Goal: Check status: Check status

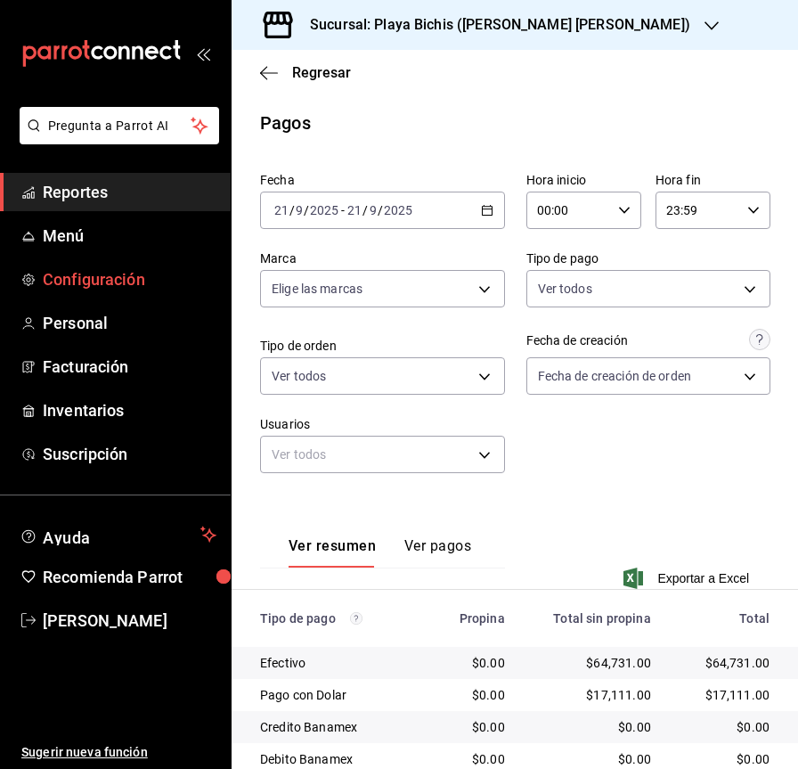
scroll to position [259, 0]
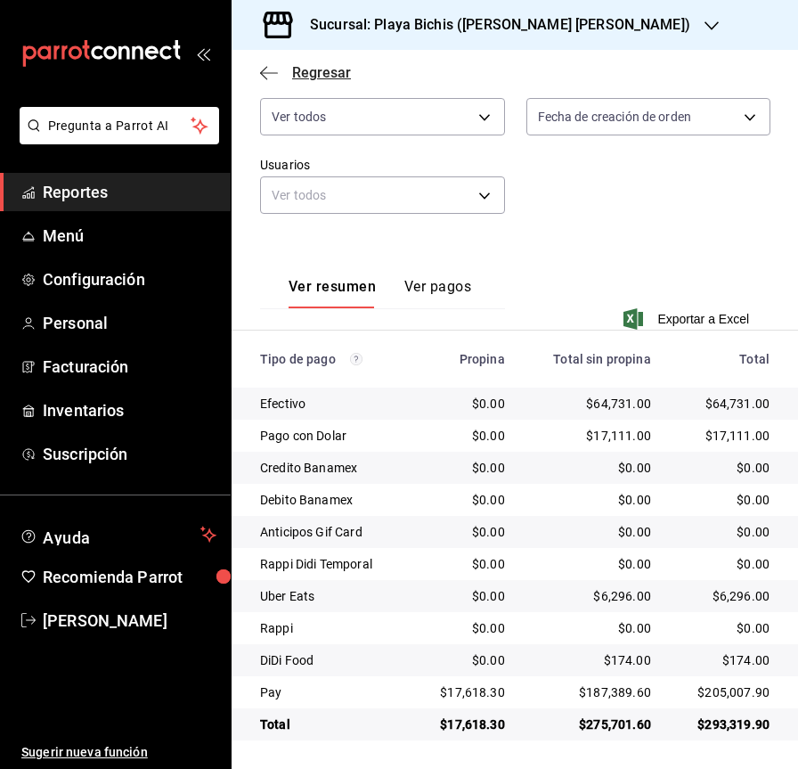
click at [269, 65] on icon "button" at bounding box center [269, 73] width 18 height 16
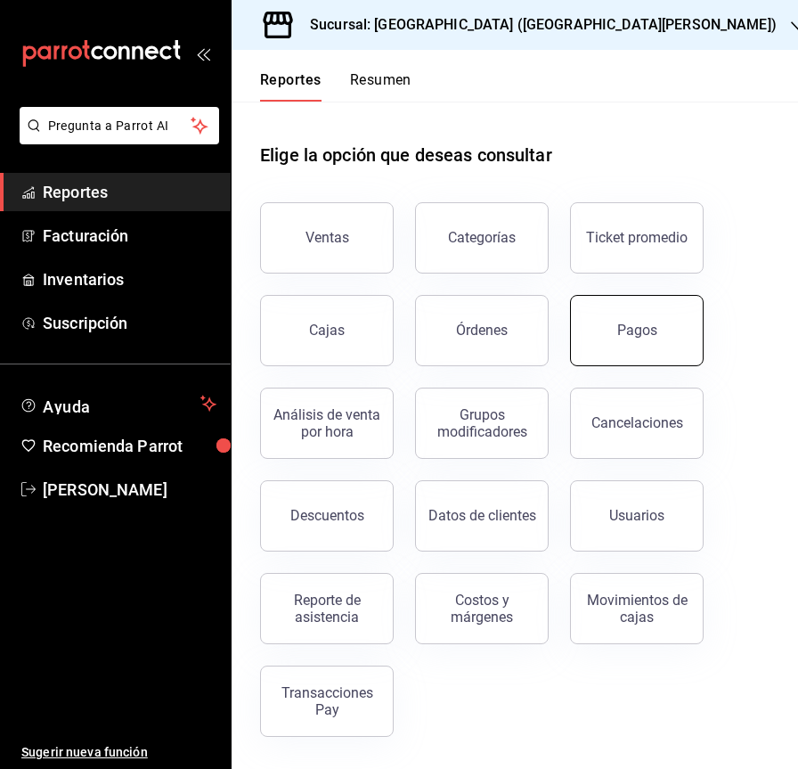
click at [639, 331] on div "Pagos" at bounding box center [637, 329] width 40 height 17
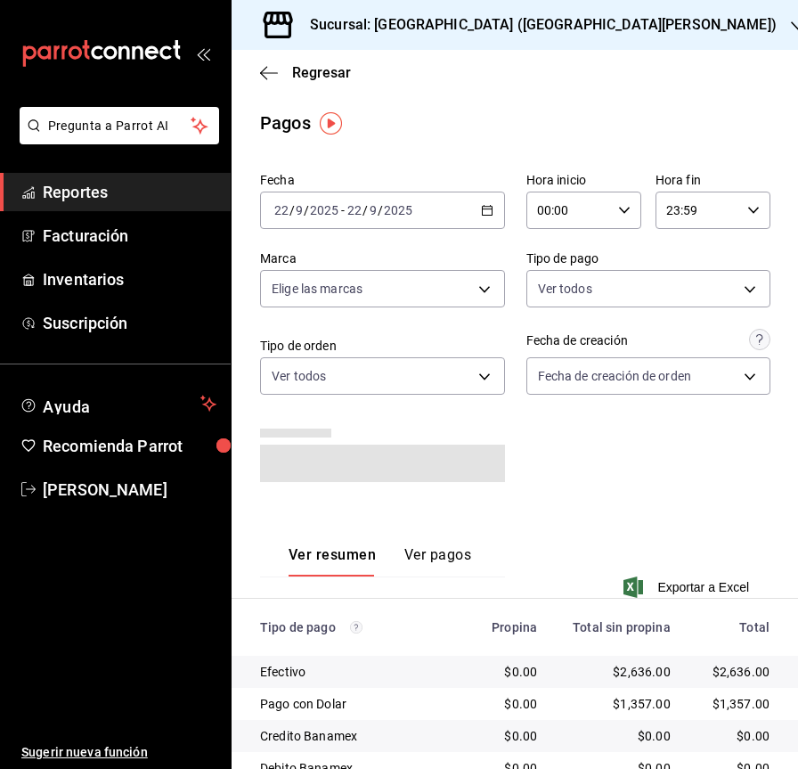
click at [481, 210] on icon "button" at bounding box center [487, 210] width 12 height 12
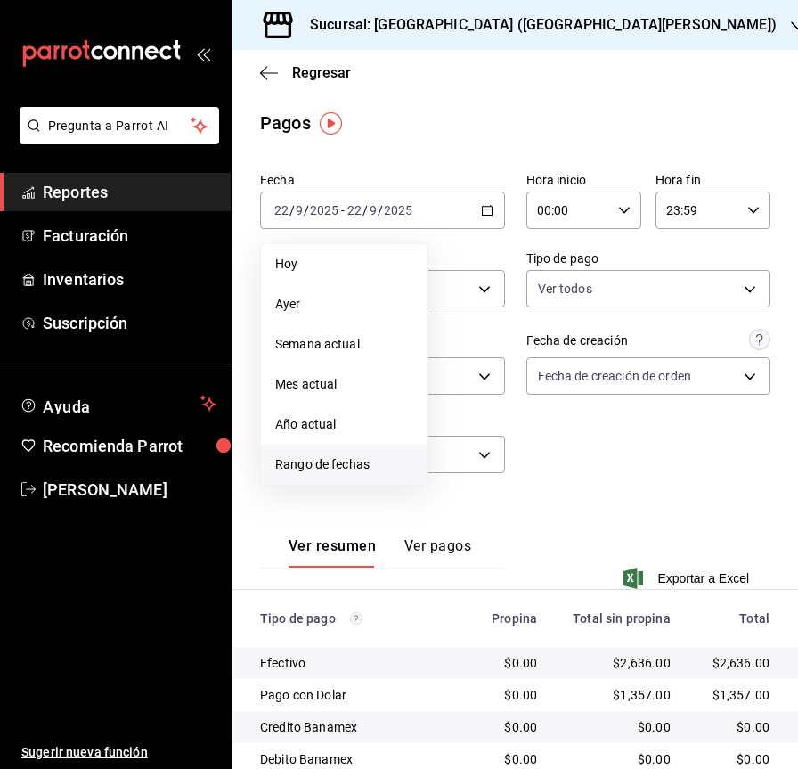
click at [346, 467] on span "Rango de fechas" at bounding box center [344, 464] width 138 height 19
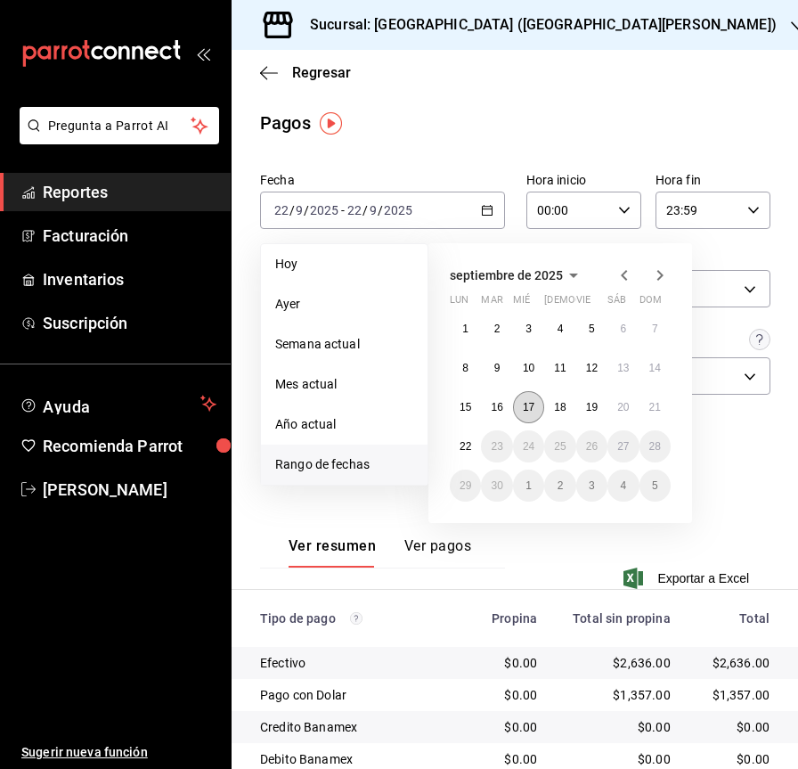
click at [533, 401] on abbr "17" at bounding box center [529, 407] width 12 height 12
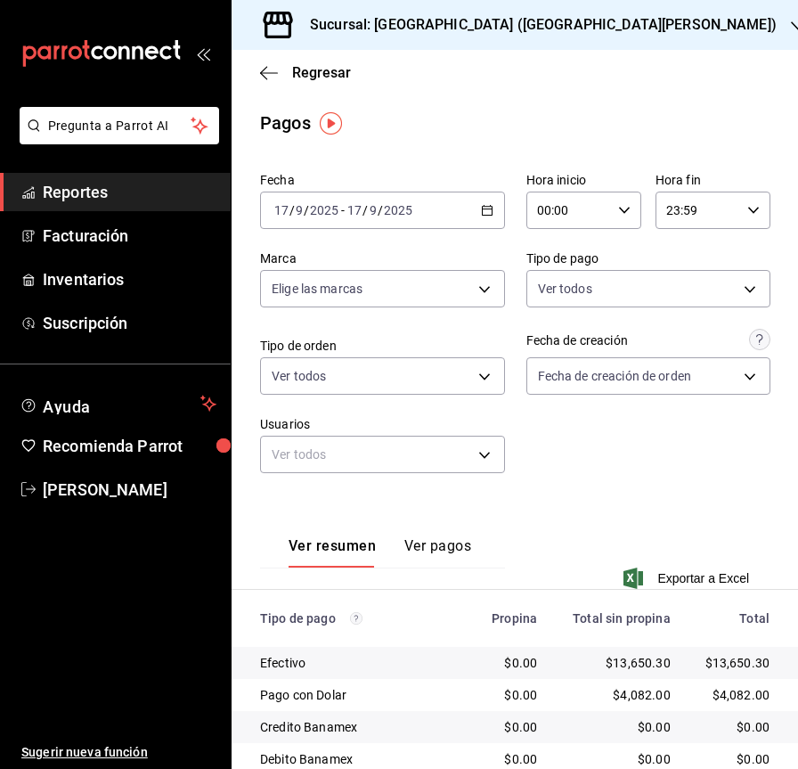
click at [482, 210] on icon "button" at bounding box center [487, 210] width 12 height 12
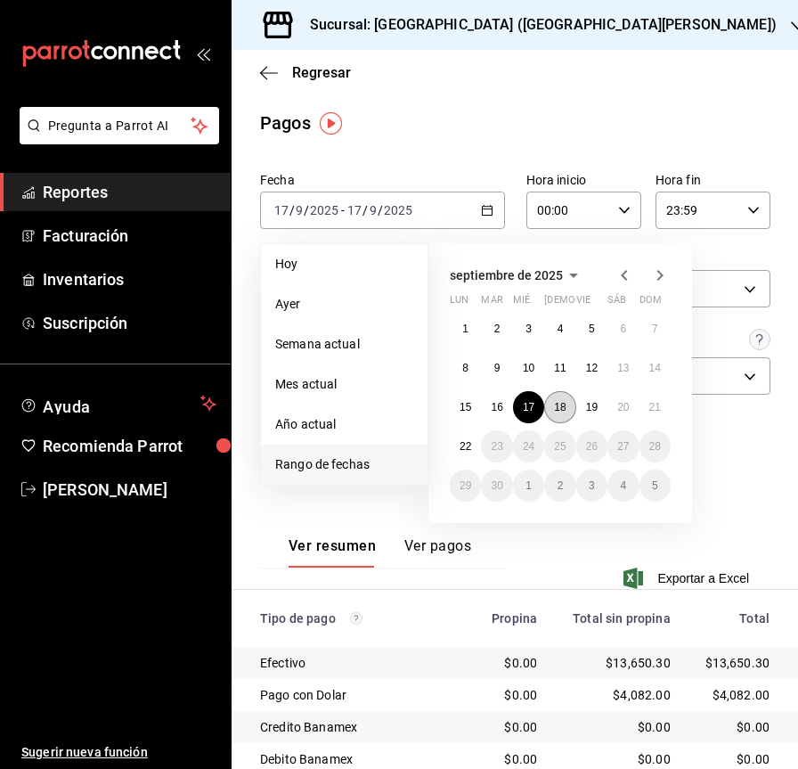
click at [564, 403] on abbr "18" at bounding box center [560, 407] width 12 height 12
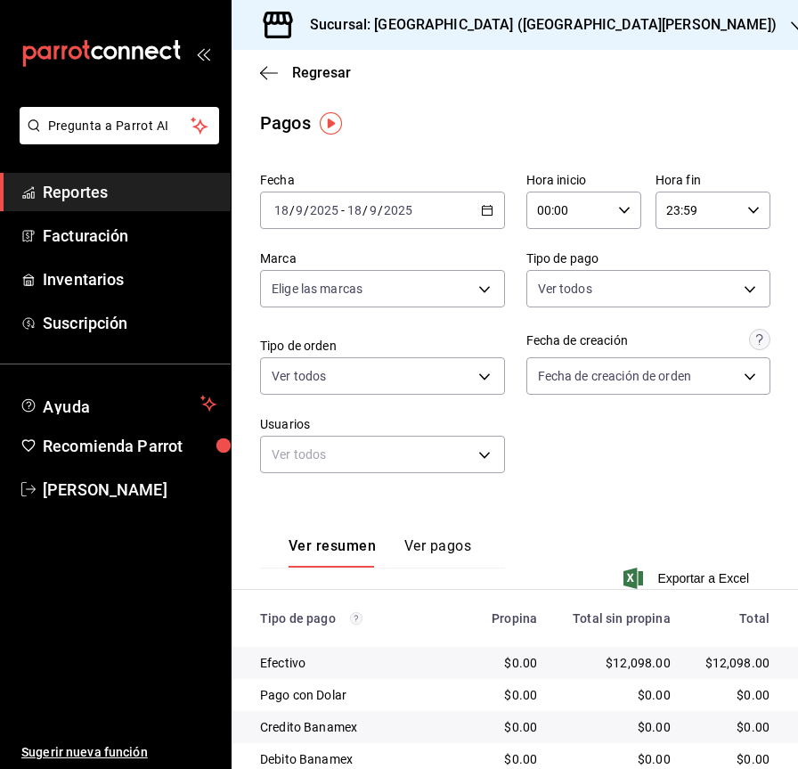
click at [481, 209] on icon "button" at bounding box center [487, 210] width 12 height 12
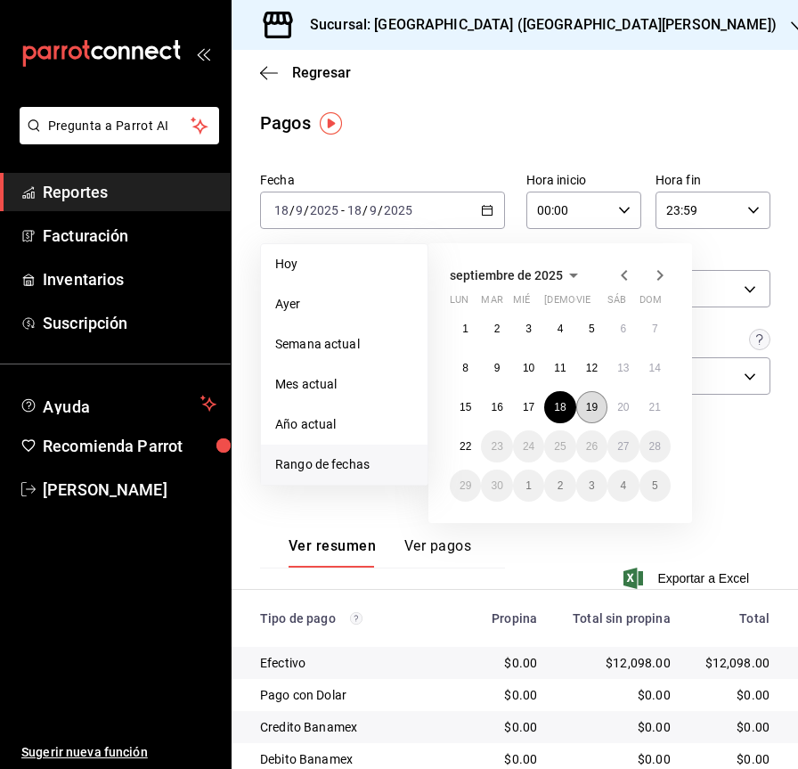
click at [587, 413] on button "19" at bounding box center [591, 407] width 31 height 32
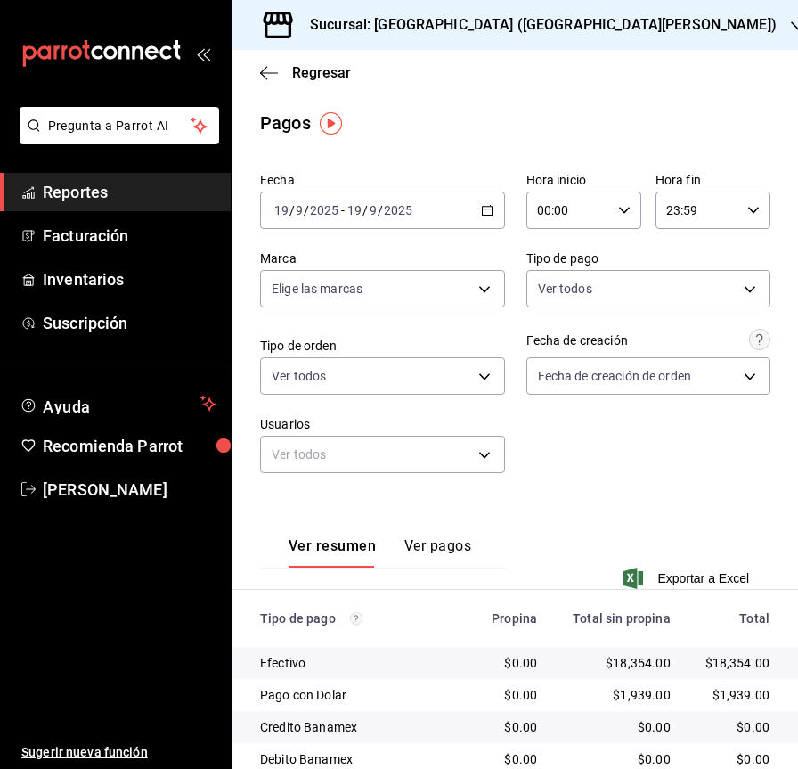
click at [484, 216] on icon "button" at bounding box center [487, 210] width 12 height 12
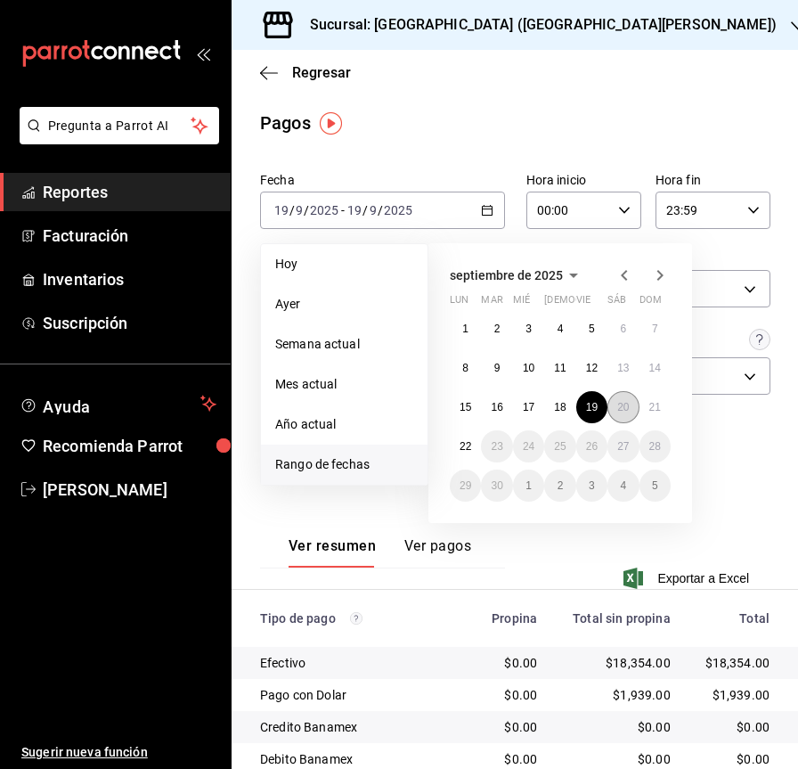
click at [620, 407] on abbr "20" at bounding box center [623, 407] width 12 height 12
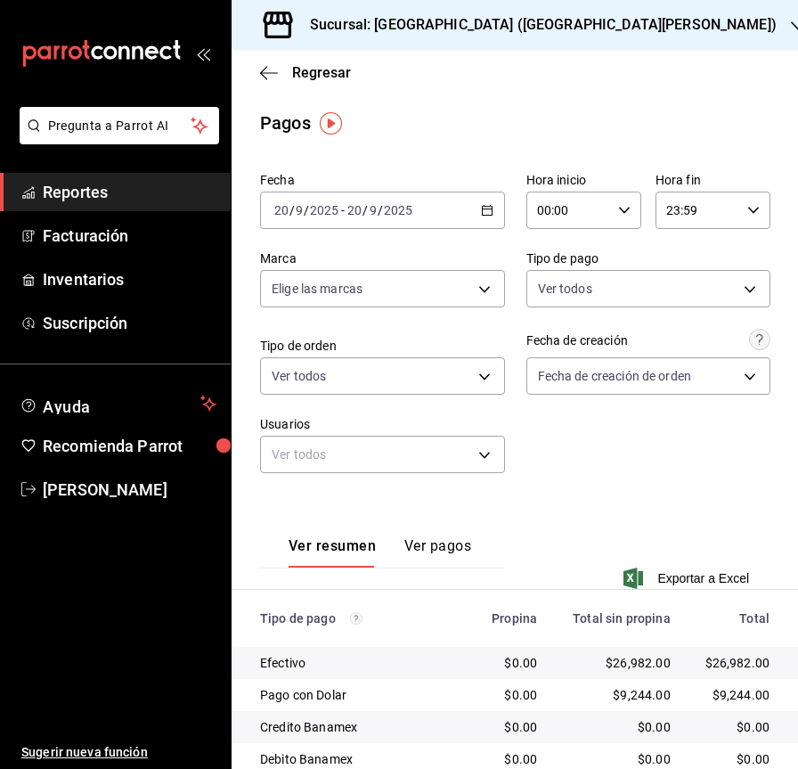
click at [485, 212] on icon "button" at bounding box center [487, 210] width 12 height 12
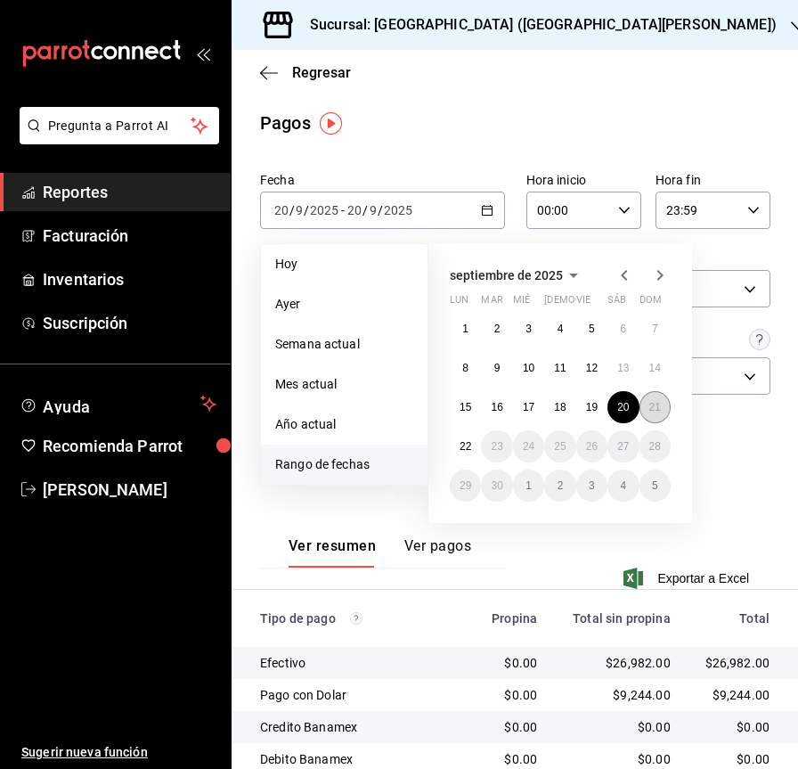
click at [652, 406] on abbr "21" at bounding box center [655, 407] width 12 height 12
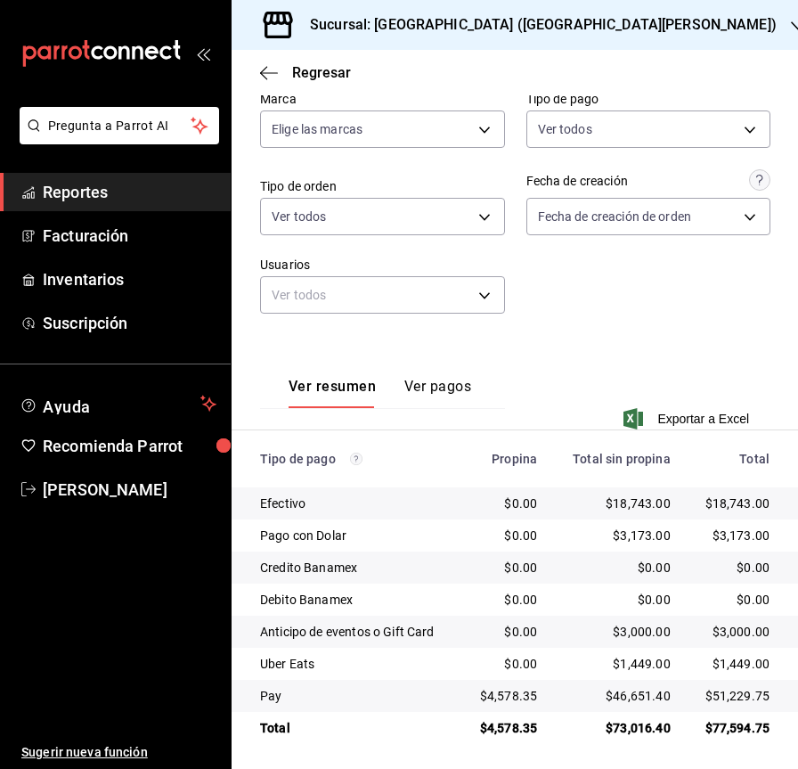
scroll to position [163, 0]
